Goal: Find contact information: Find contact information

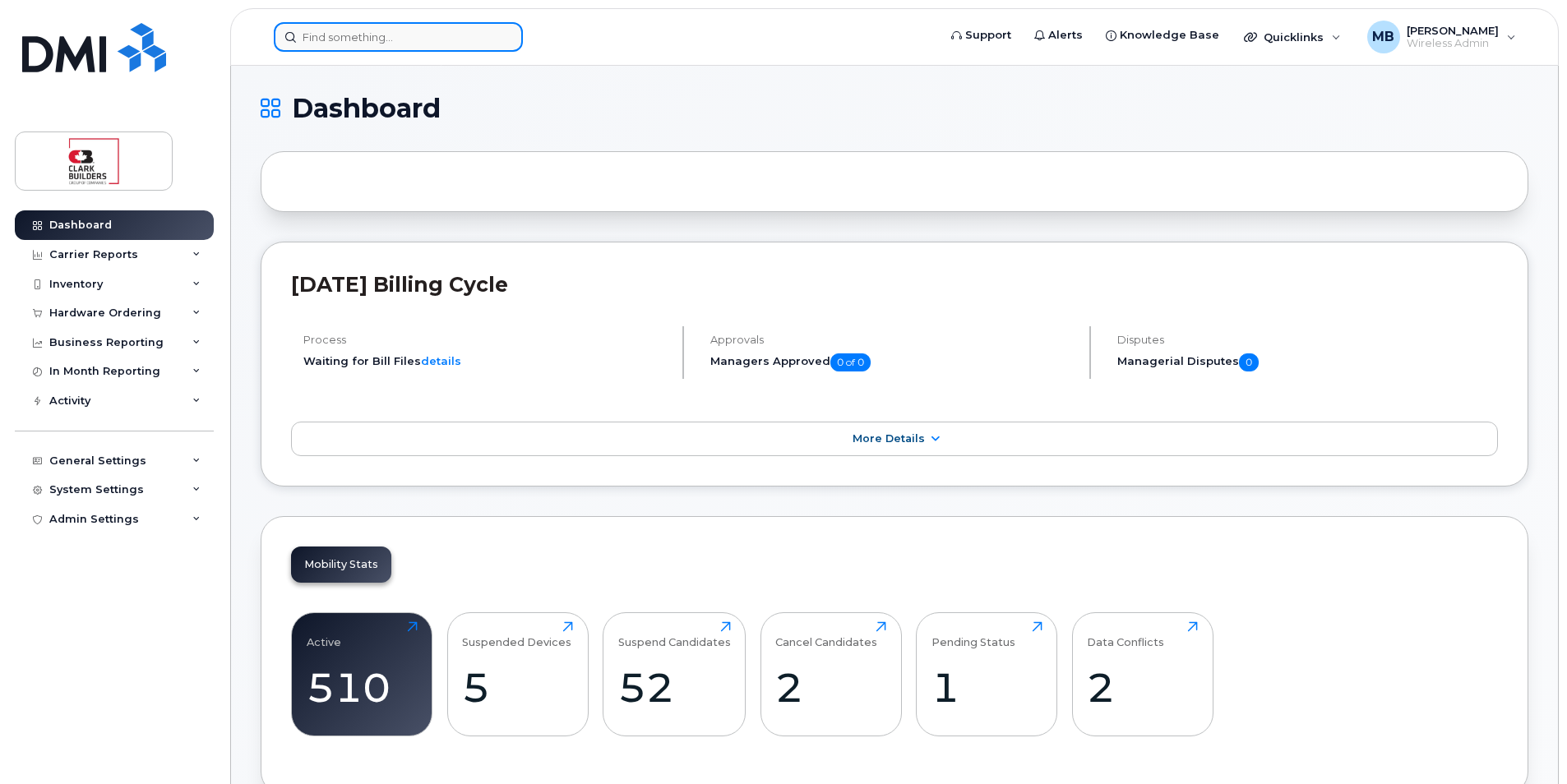
click at [383, 33] on input at bounding box center [398, 37] width 249 height 30
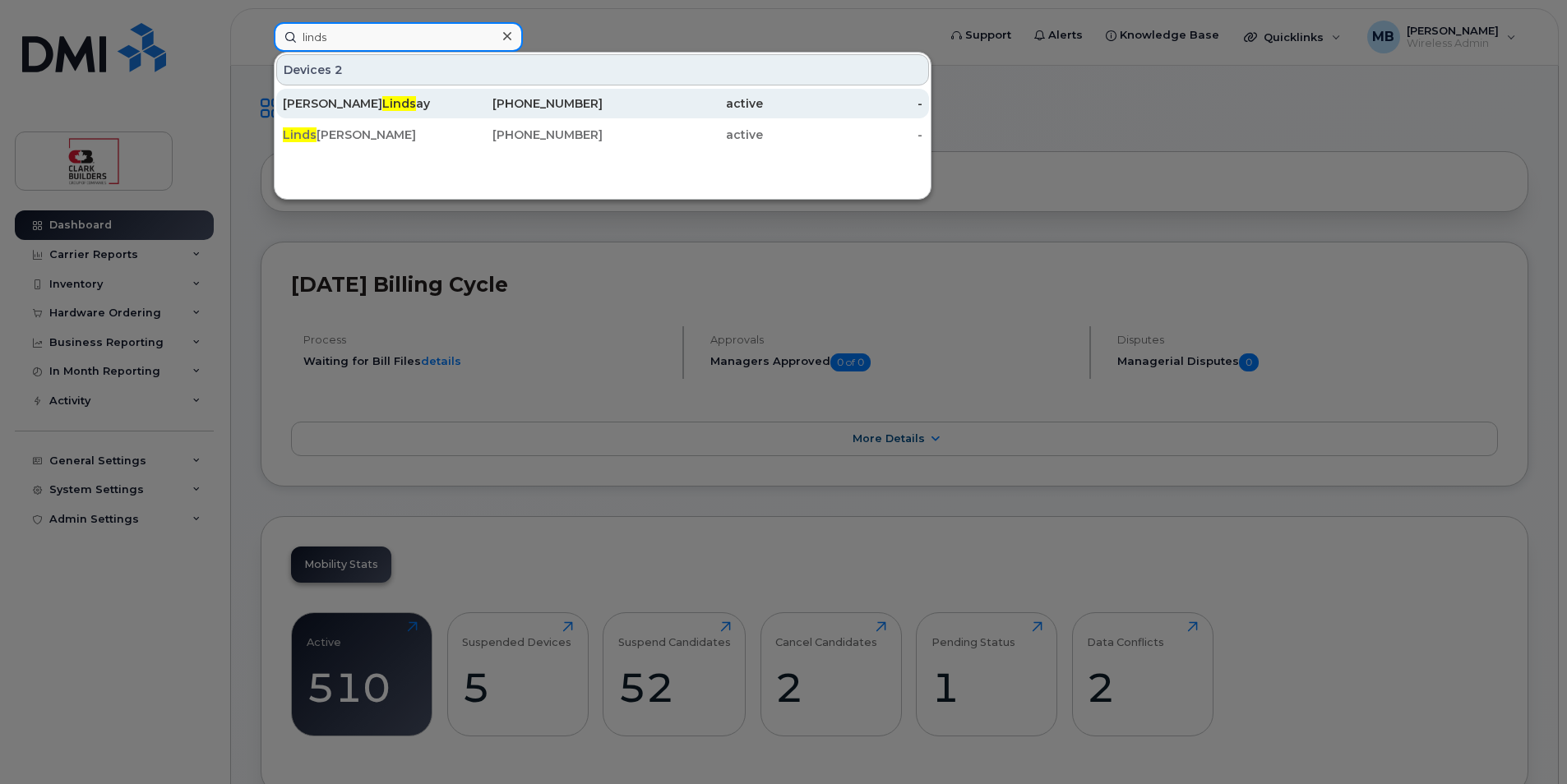
type input "linds"
click at [437, 96] on div "Patricia Linds ay" at bounding box center [363, 103] width 161 height 17
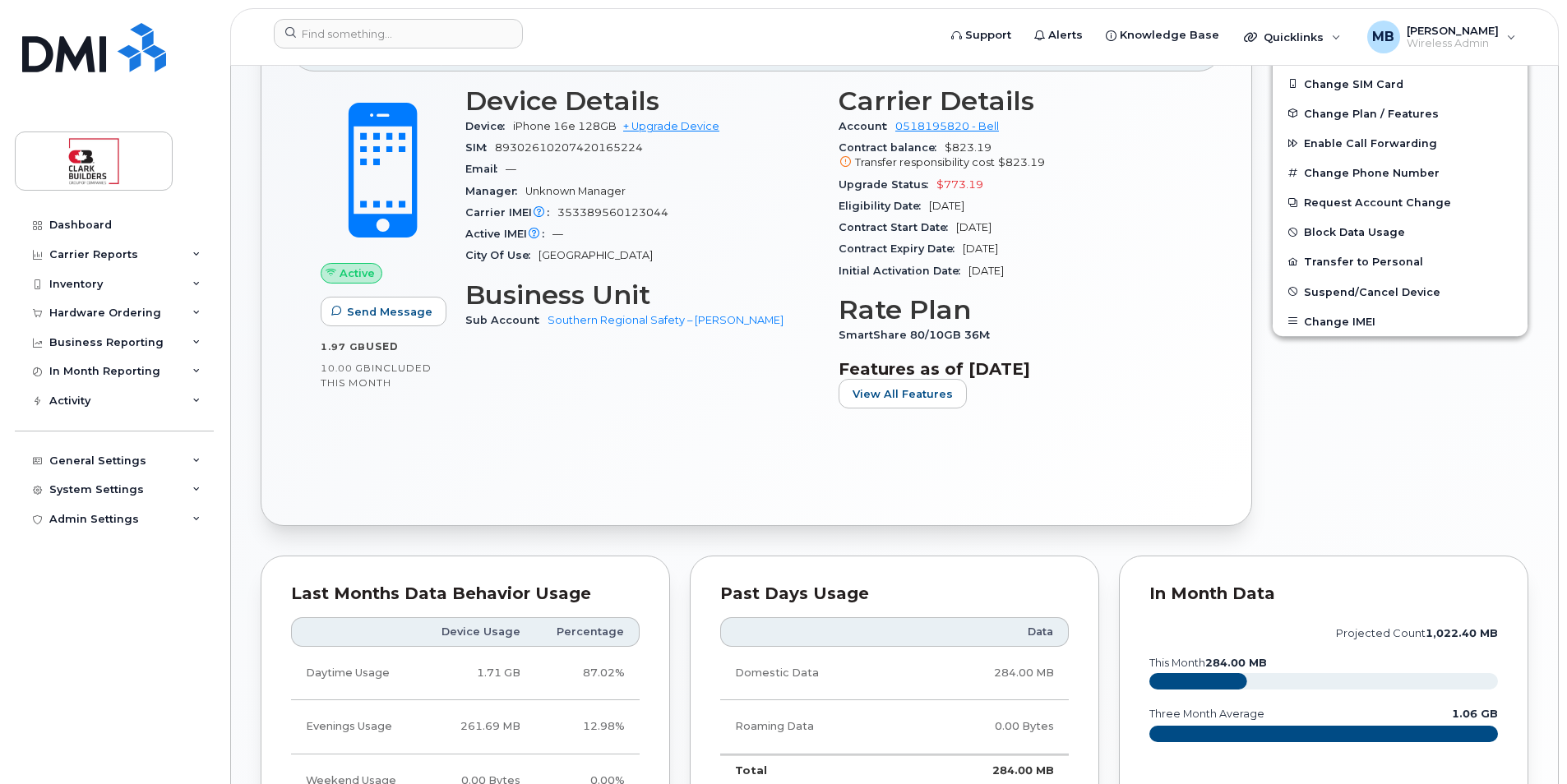
scroll to position [165, 0]
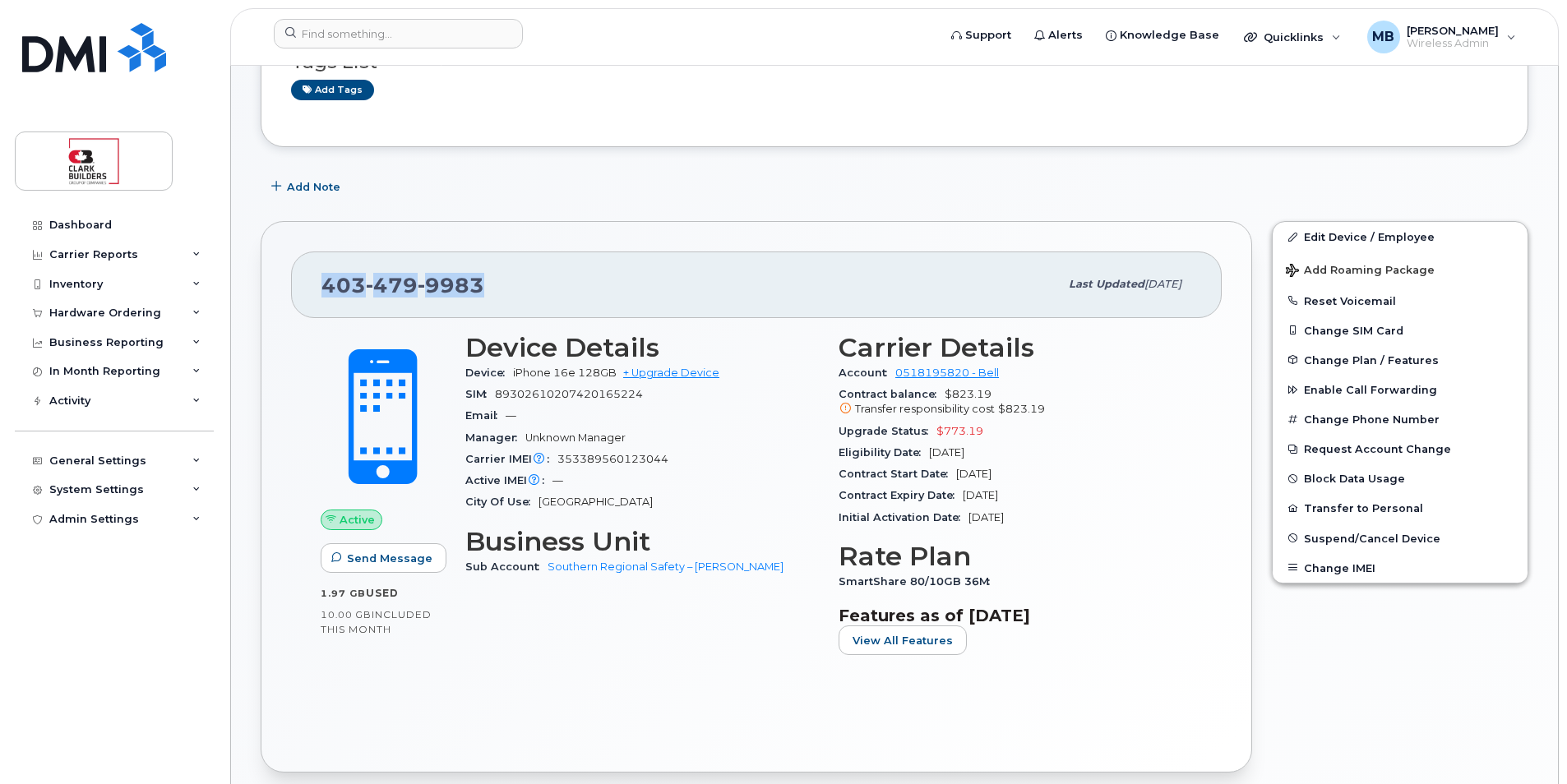
drag, startPoint x: 482, startPoint y: 285, endPoint x: 300, endPoint y: 282, distance: 182.0
click at [300, 282] on div "403 479 9983 Last updated Aug 25, 2025" at bounding box center [756, 284] width 930 height 65
drag, startPoint x: 300, startPoint y: 282, endPoint x: 339, endPoint y: 284, distance: 39.1
click at [531, 272] on div "403 479 9983" at bounding box center [690, 283] width 738 height 35
drag, startPoint x: 494, startPoint y: 290, endPoint x: 318, endPoint y: 284, distance: 176.1
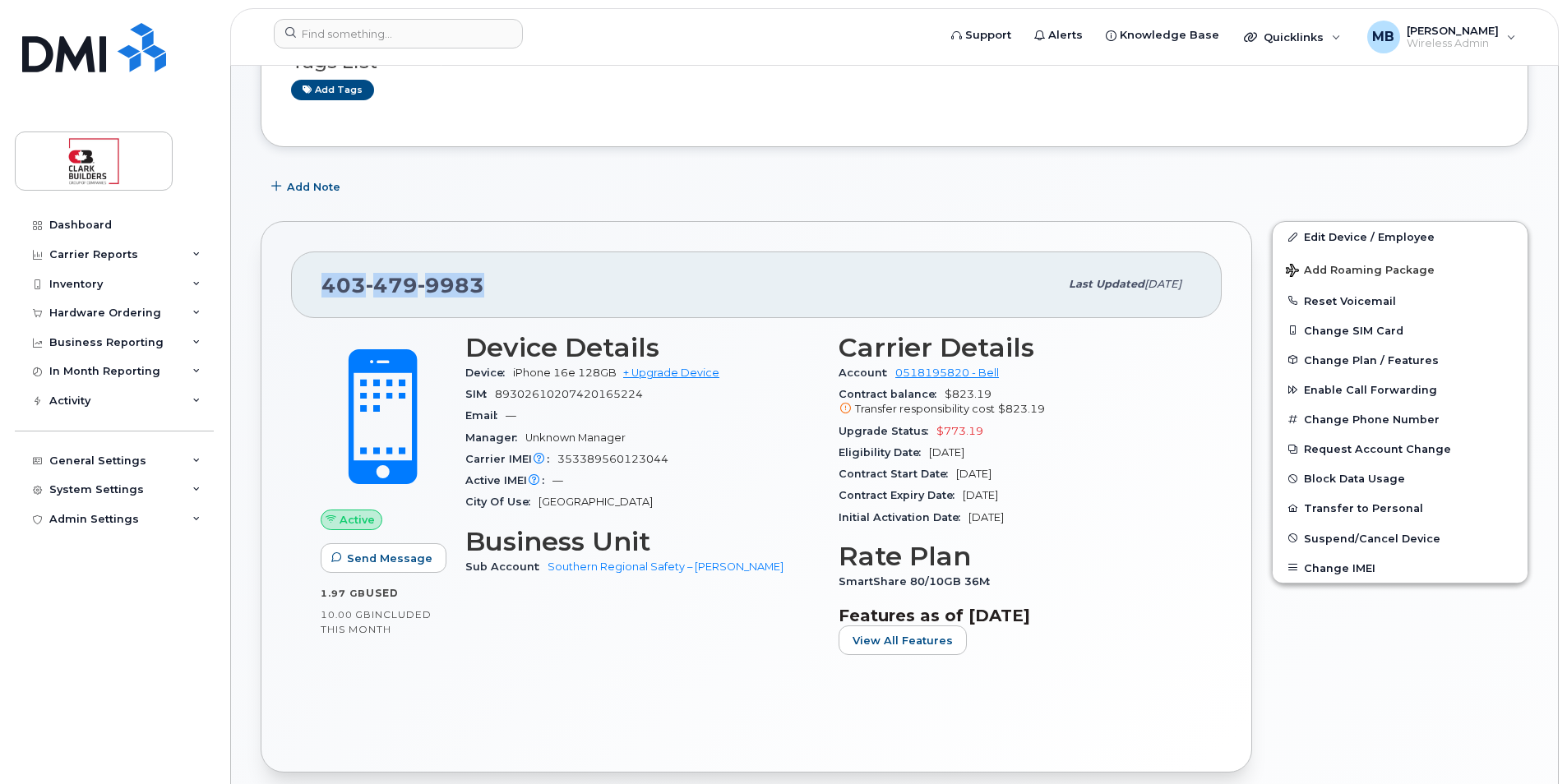
click at [318, 284] on div "403 479 9983 Last updated Aug 25, 2025" at bounding box center [756, 284] width 930 height 65
drag, startPoint x: 318, startPoint y: 284, endPoint x: 524, endPoint y: 284, distance: 206.0
click at [524, 284] on div "403 479 9983" at bounding box center [690, 283] width 738 height 35
drag, startPoint x: 477, startPoint y: 284, endPoint x: 319, endPoint y: 284, distance: 158.0
click at [319, 284] on div "403 479 9983 Last updated Aug 25, 2025" at bounding box center [756, 284] width 930 height 65
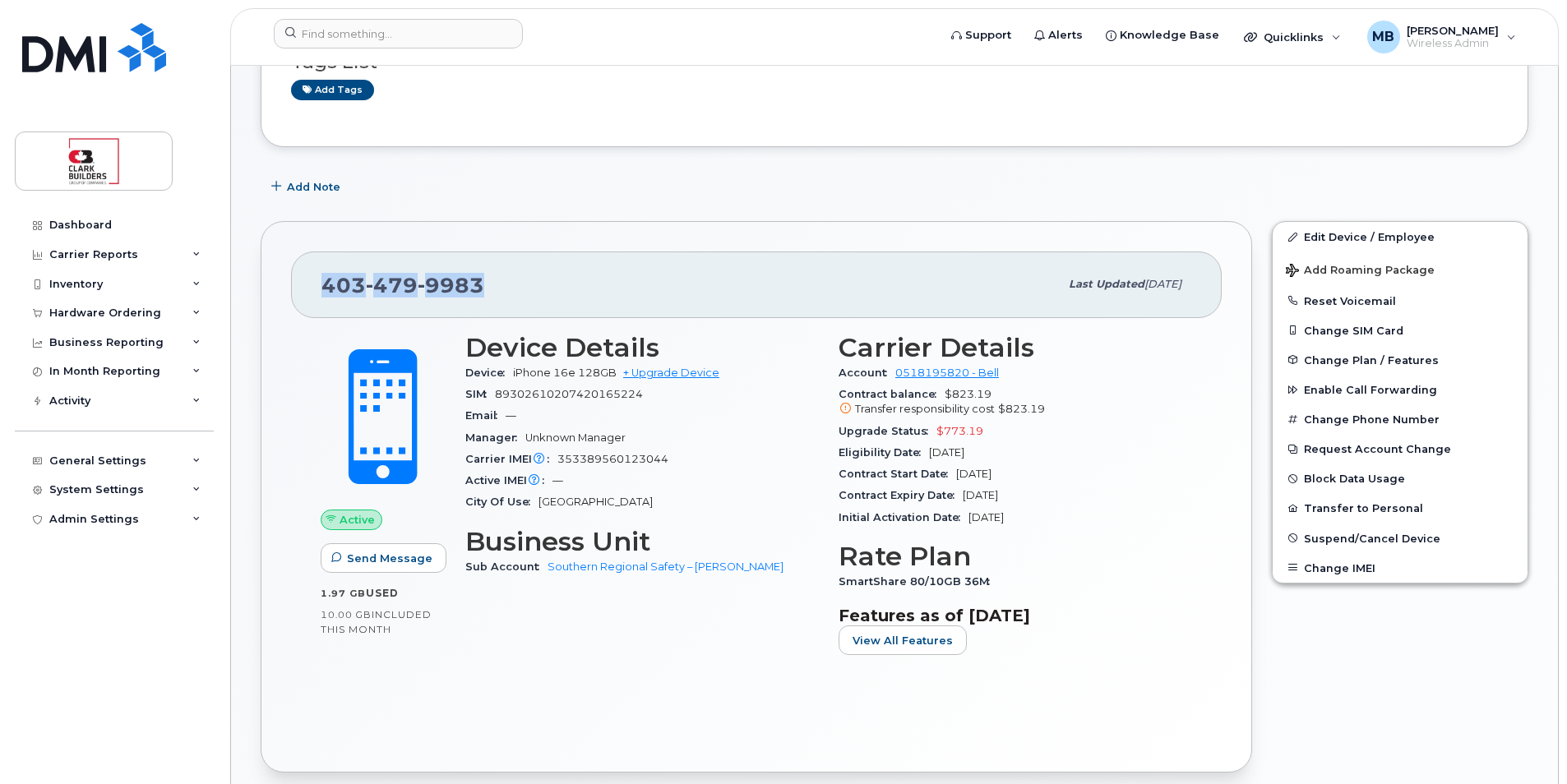
drag, startPoint x: 319, startPoint y: 284, endPoint x: 511, endPoint y: 288, distance: 192.0
click at [511, 288] on div "403 479 9983" at bounding box center [690, 283] width 738 height 35
drag, startPoint x: 502, startPoint y: 279, endPoint x: 311, endPoint y: 278, distance: 191.0
click at [311, 278] on div "403 479 9983 Last updated Aug 25, 2025" at bounding box center [756, 284] width 930 height 65
drag, startPoint x: 311, startPoint y: 278, endPoint x: 479, endPoint y: 285, distance: 168.1
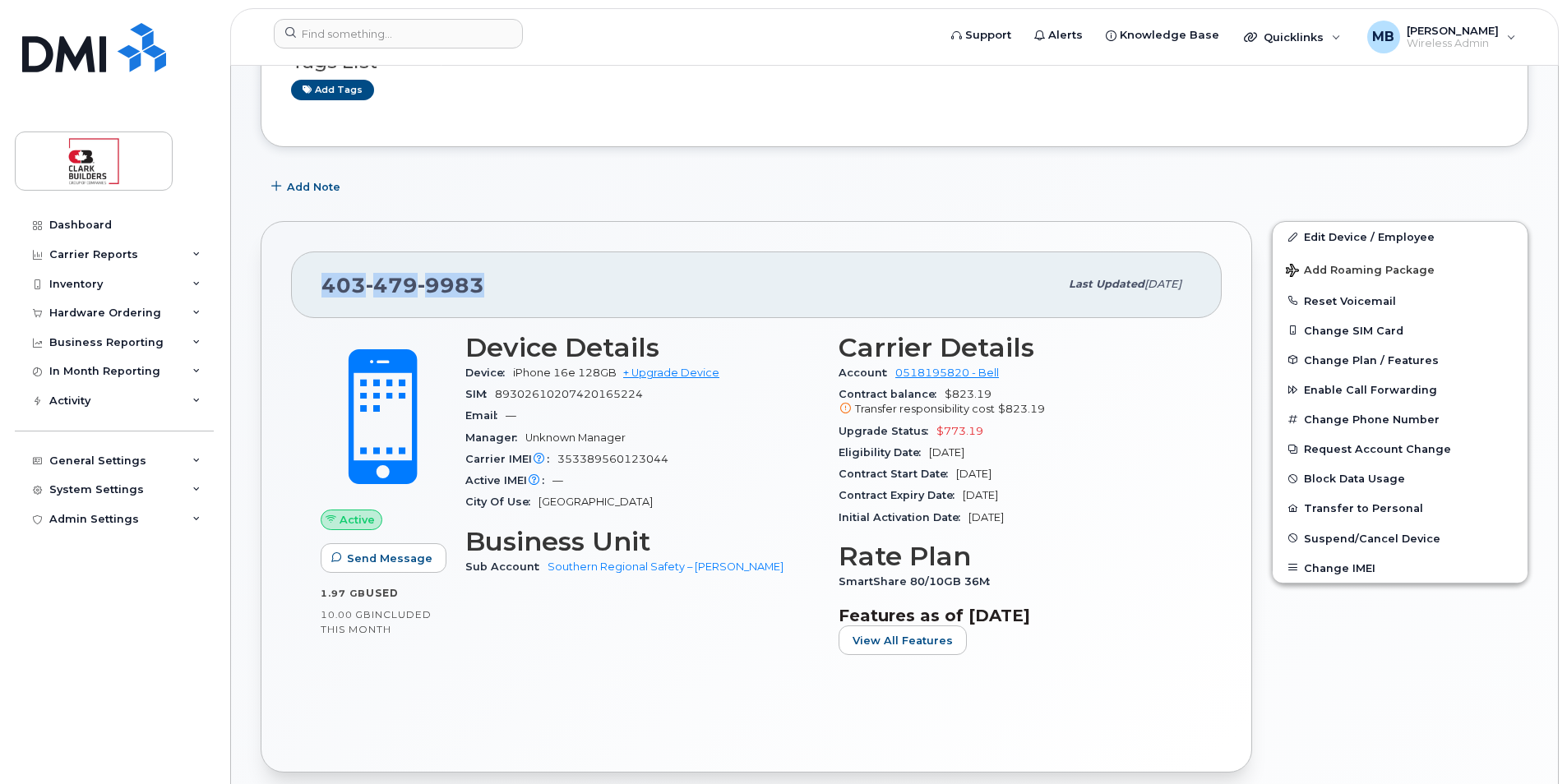
click at [479, 285] on span "9983" at bounding box center [450, 284] width 66 height 25
drag, startPoint x: 492, startPoint y: 285, endPoint x: 321, endPoint y: 285, distance: 171.0
click at [321, 285] on div "403 479 9983" at bounding box center [690, 283] width 738 height 35
click at [532, 285] on div "403 479 9983" at bounding box center [690, 283] width 738 height 35
drag, startPoint x: 486, startPoint y: 283, endPoint x: 328, endPoint y: 283, distance: 158.0
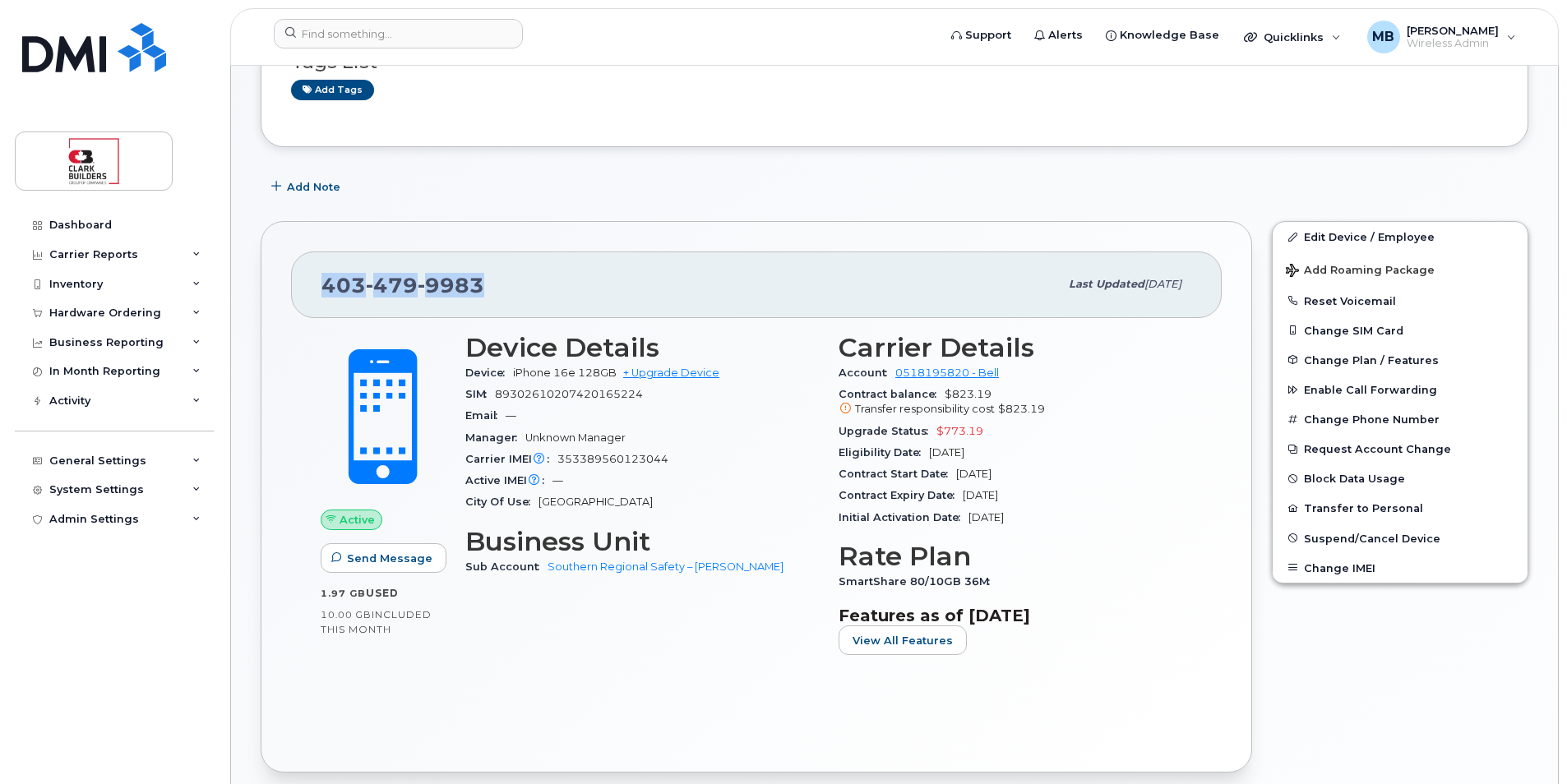
click at [328, 283] on div "403 479 9983" at bounding box center [690, 283] width 738 height 35
drag, startPoint x: 328, startPoint y: 283, endPoint x: 493, endPoint y: 285, distance: 165.0
click at [493, 285] on div "403 479 9983" at bounding box center [690, 283] width 738 height 35
drag, startPoint x: 493, startPoint y: 284, endPoint x: 313, endPoint y: 286, distance: 180.0
click at [313, 286] on div "403 479 9983 Last updated Aug 25, 2025" at bounding box center [756, 284] width 930 height 65
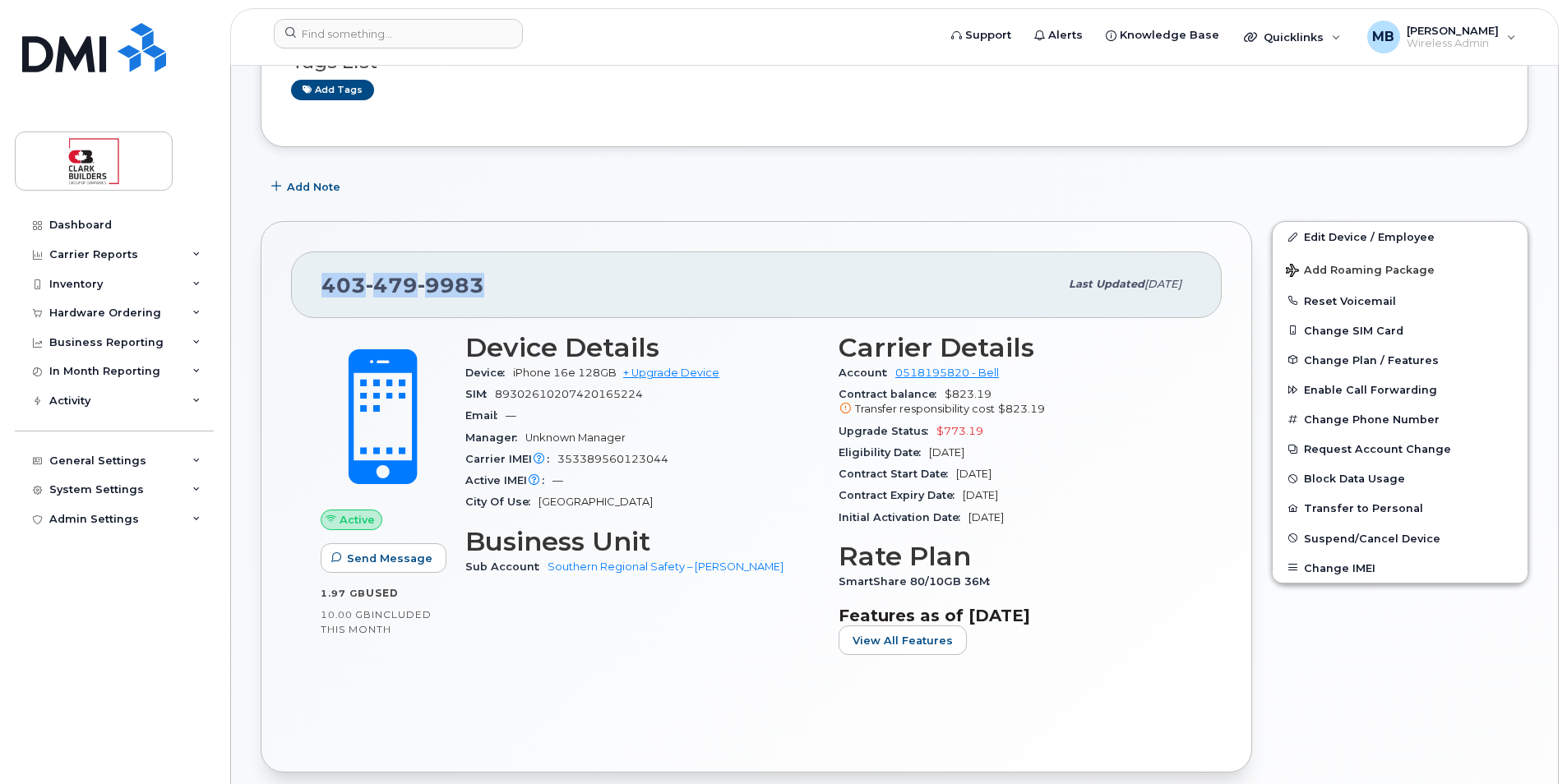
drag, startPoint x: 313, startPoint y: 286, endPoint x: 451, endPoint y: 291, distance: 138.1
copy span "403 479 9983"
drag, startPoint x: 1515, startPoint y: 0, endPoint x: 900, endPoint y: 30, distance: 615.7
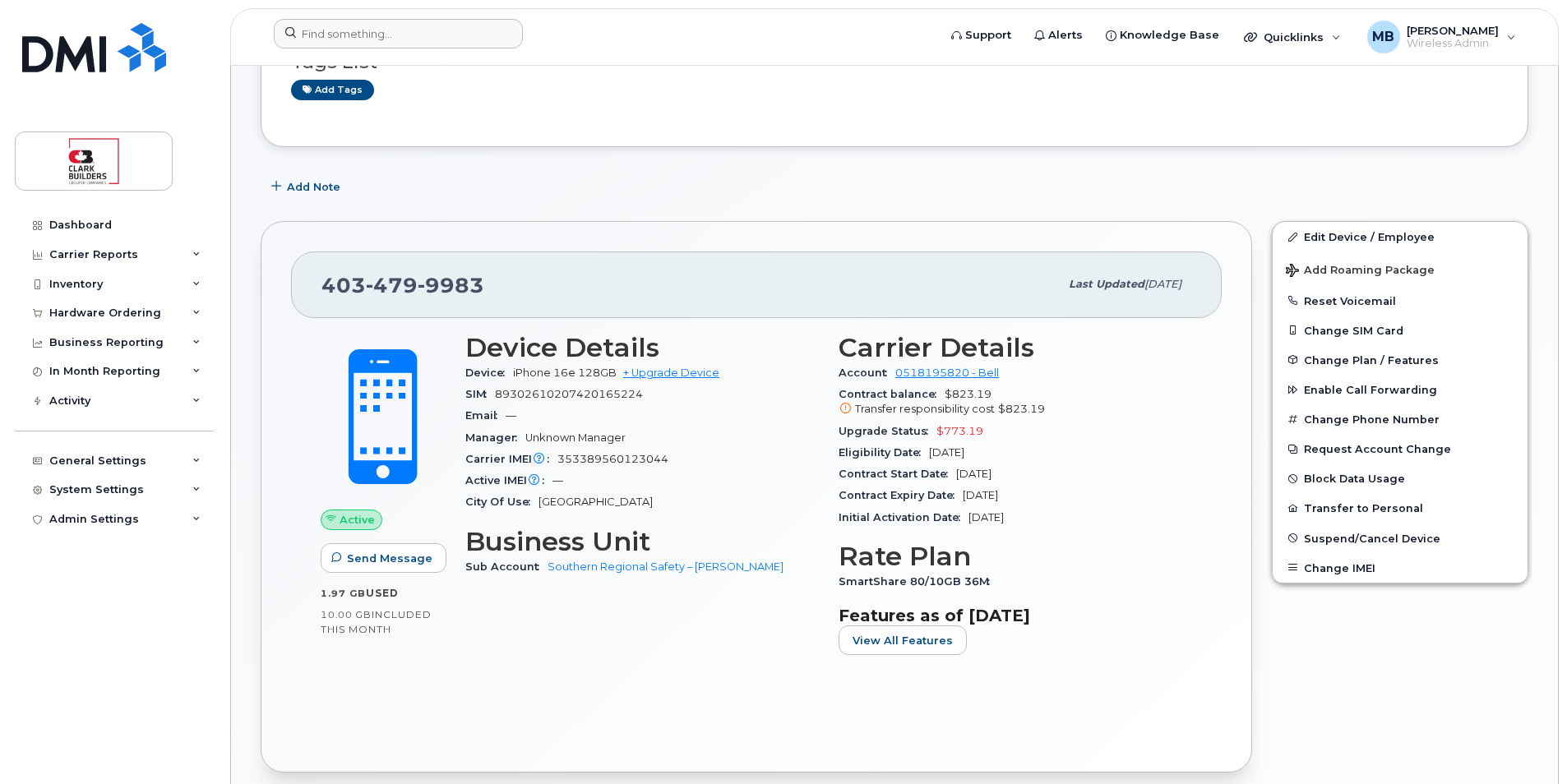
click at [900, 29] on form at bounding box center [600, 34] width 653 height 30
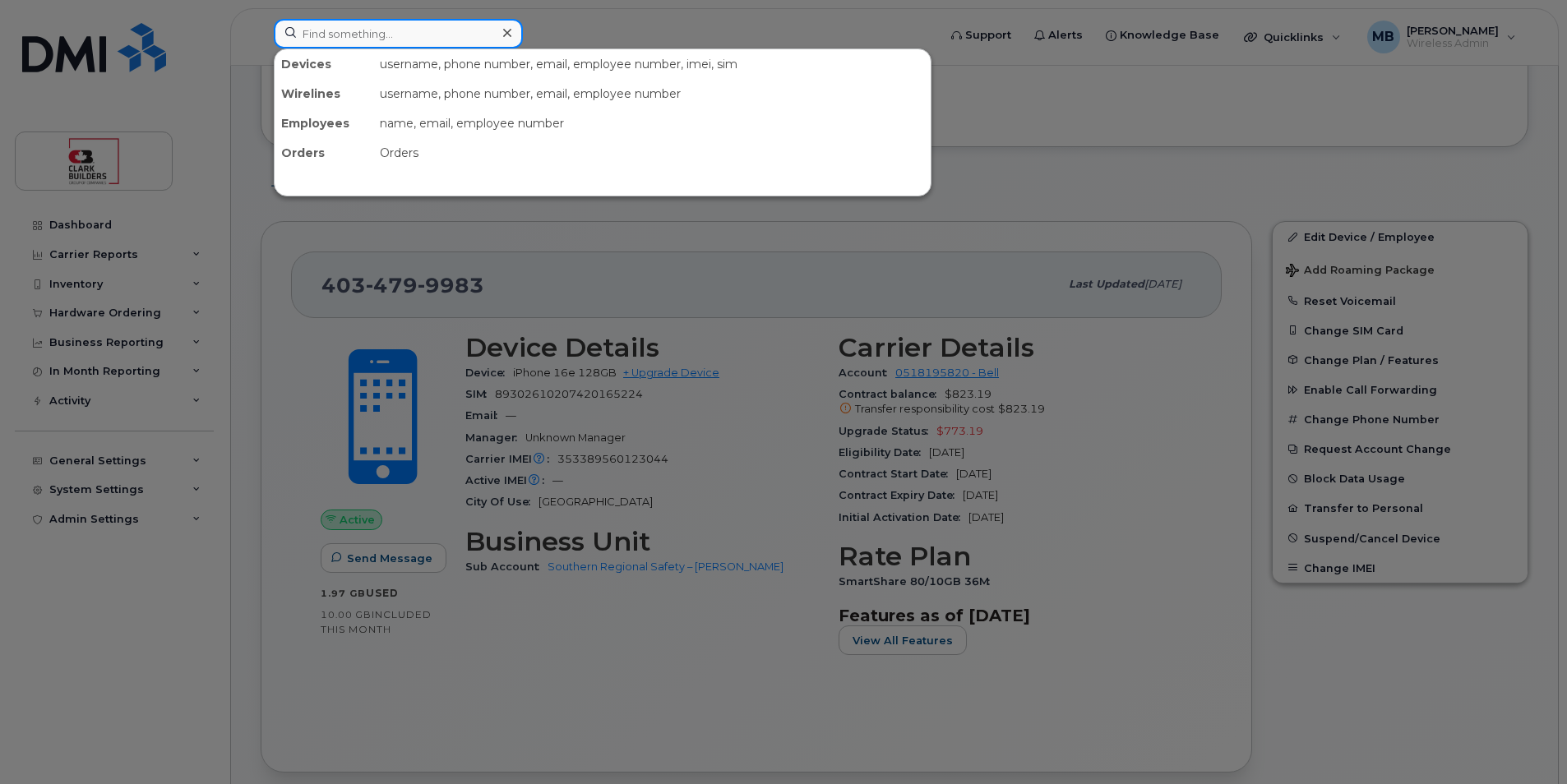
click at [387, 37] on input at bounding box center [398, 34] width 249 height 30
click at [545, 30] on div at bounding box center [784, 392] width 1567 height 784
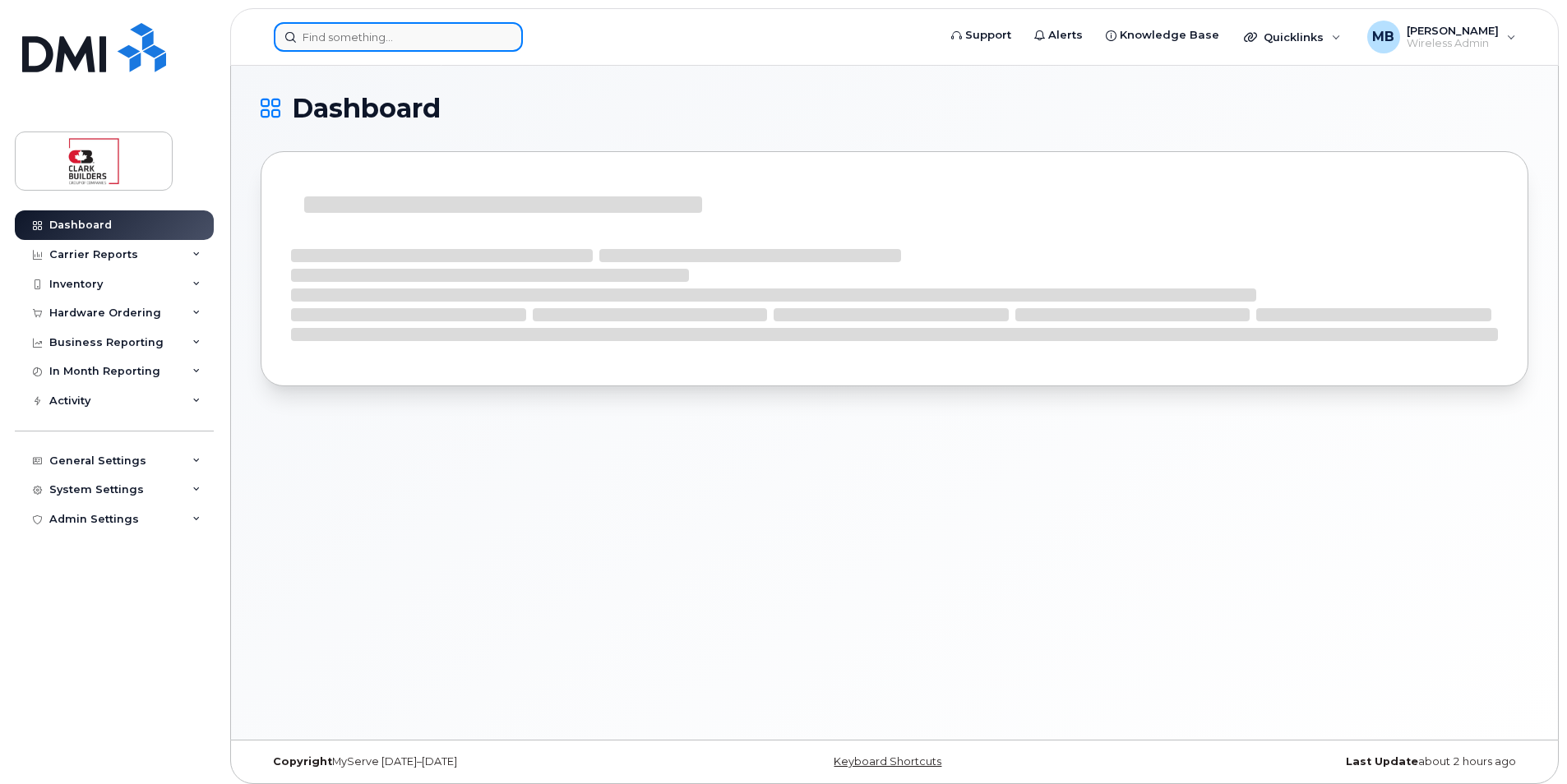
click at [425, 46] on input at bounding box center [398, 37] width 249 height 30
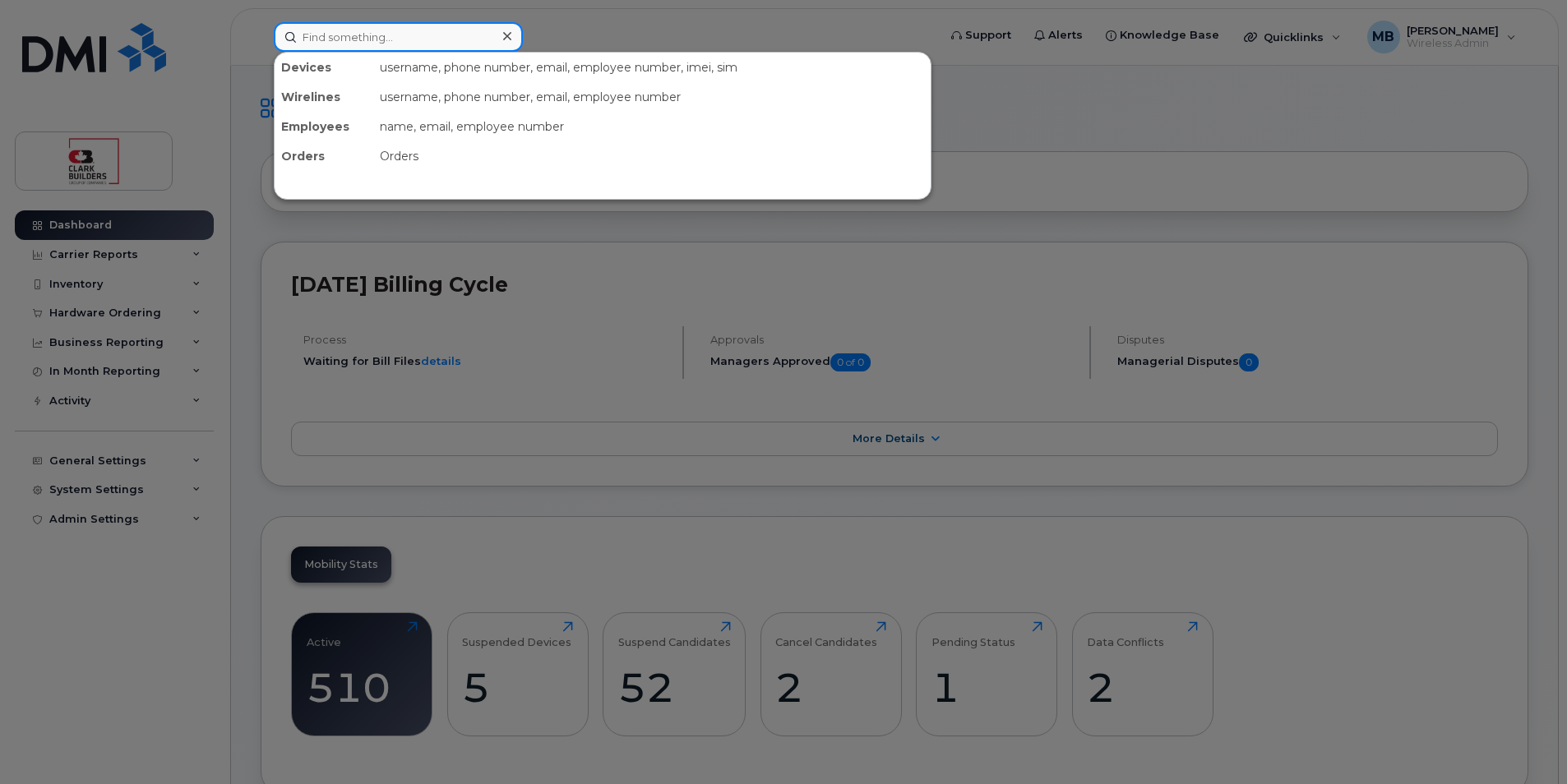
click at [368, 35] on input at bounding box center [398, 37] width 249 height 30
click at [683, 24] on div at bounding box center [784, 392] width 1567 height 784
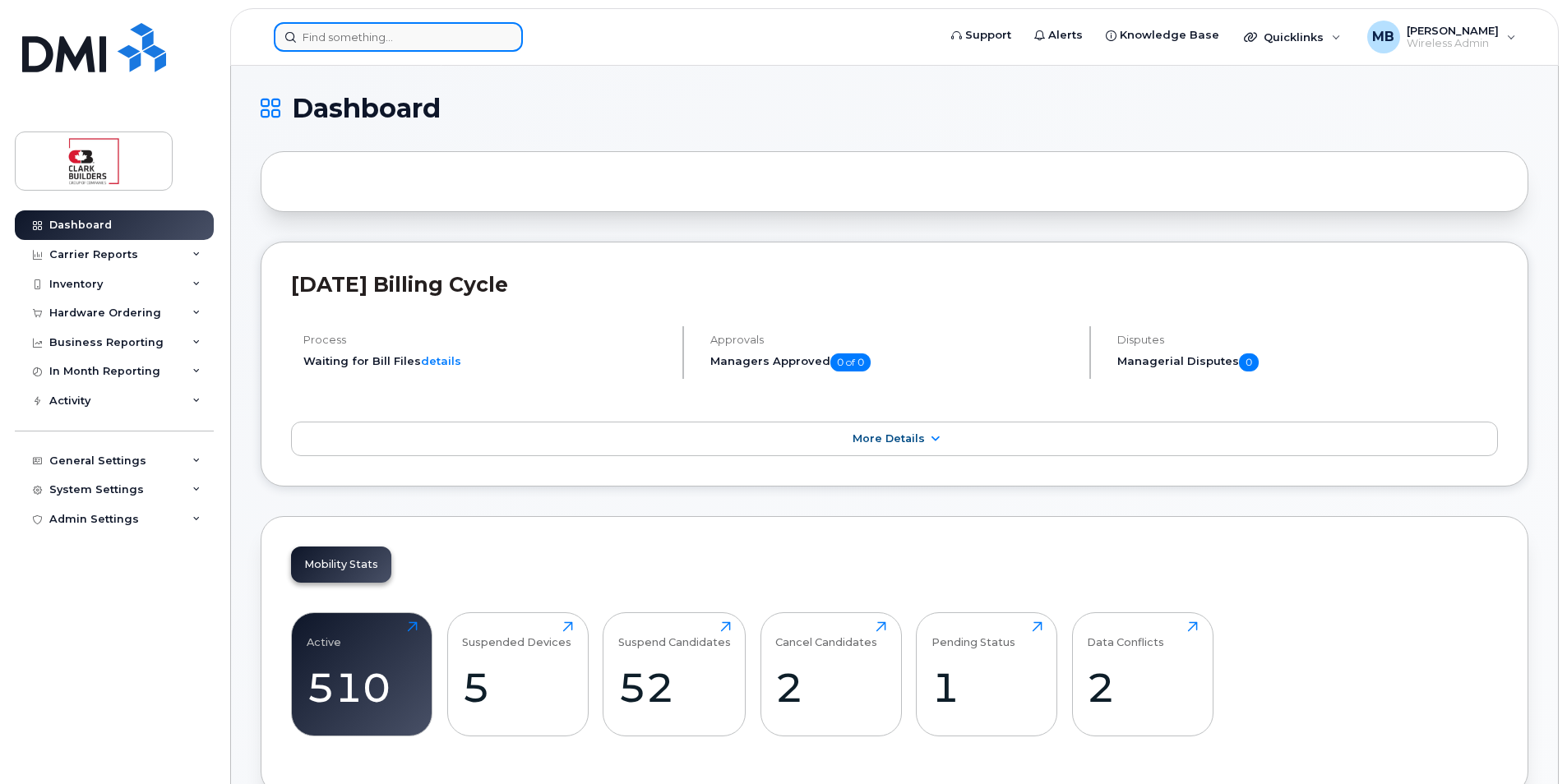
click at [401, 46] on input at bounding box center [398, 37] width 249 height 30
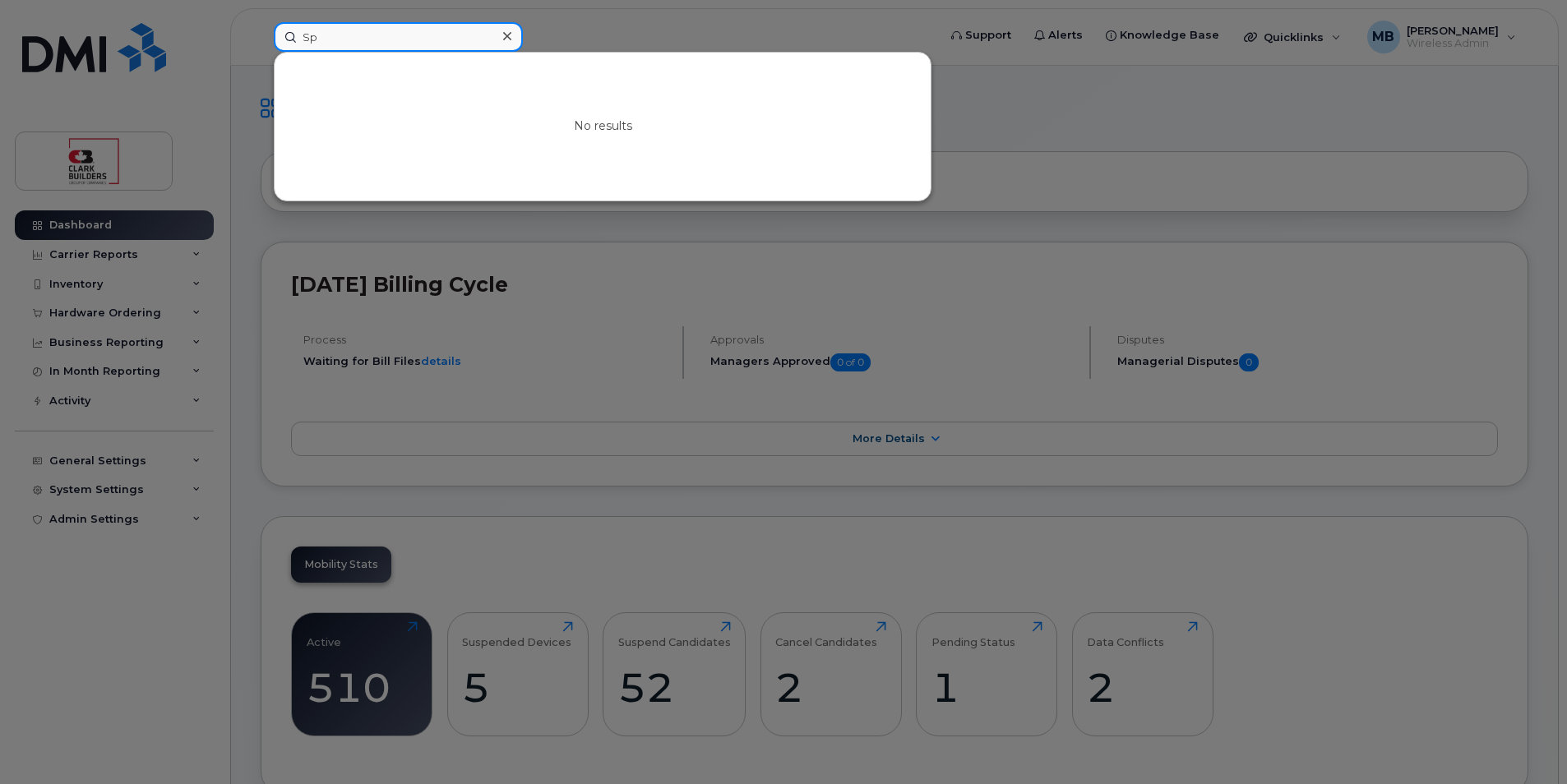
type input "S"
click at [389, 34] on input at bounding box center [398, 37] width 249 height 30
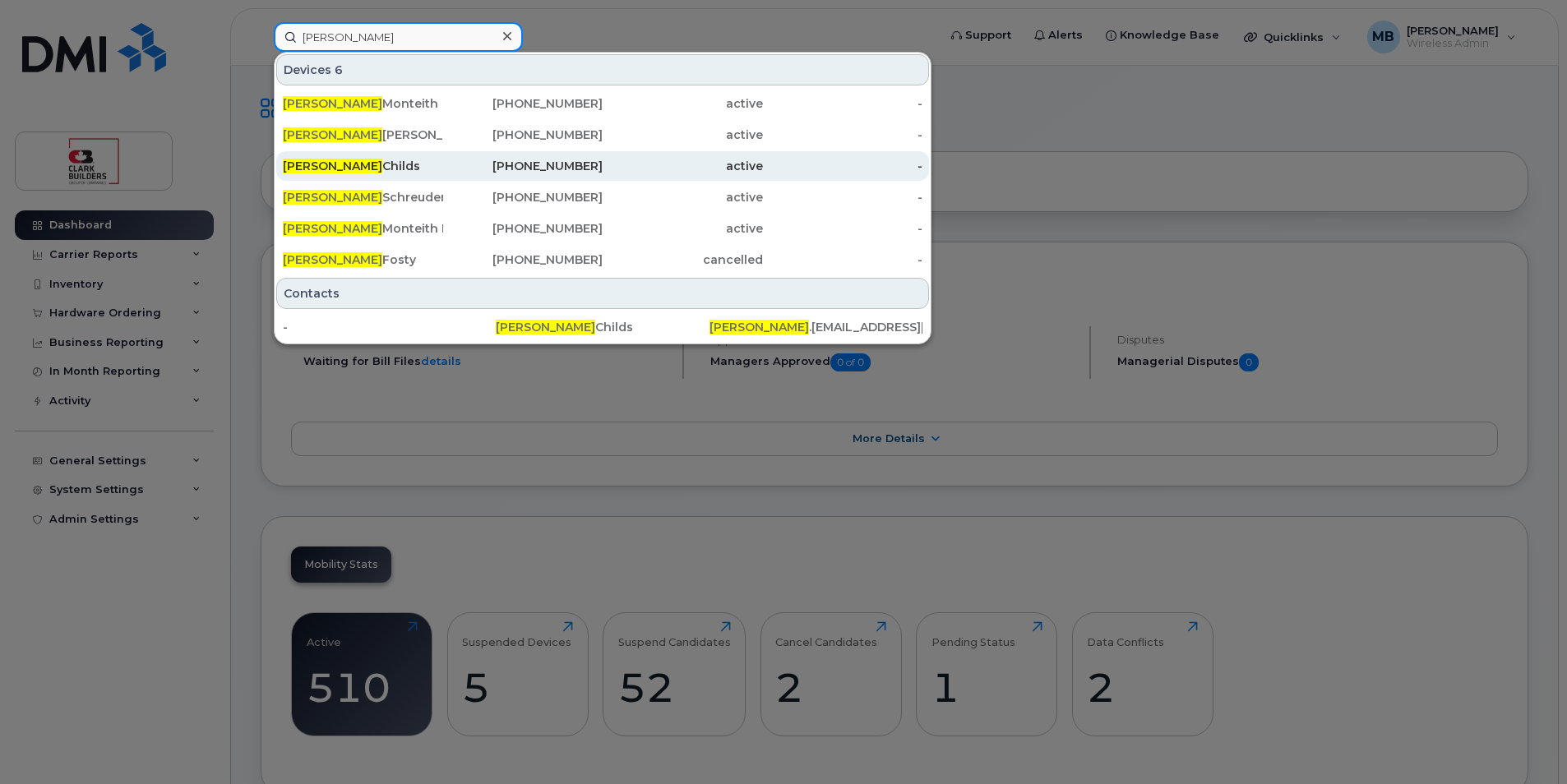
type input "[PERSON_NAME]"
drag, startPoint x: 373, startPoint y: 166, endPoint x: 625, endPoint y: 164, distance: 252.0
click at [373, 166] on div "[PERSON_NAME]" at bounding box center [363, 166] width 161 height 17
